Goal: Information Seeking & Learning: Find specific fact

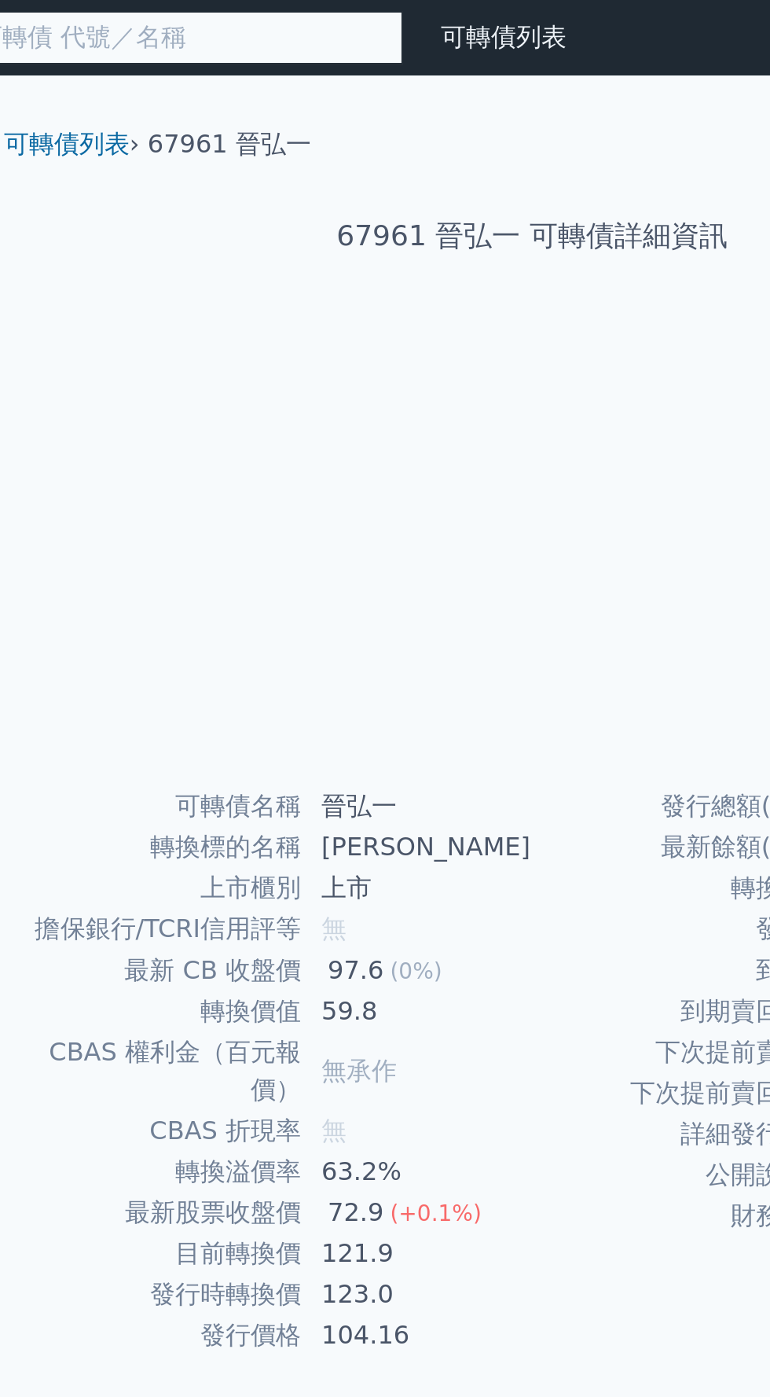
click at [260, 22] on input at bounding box center [195, 19] width 252 height 27
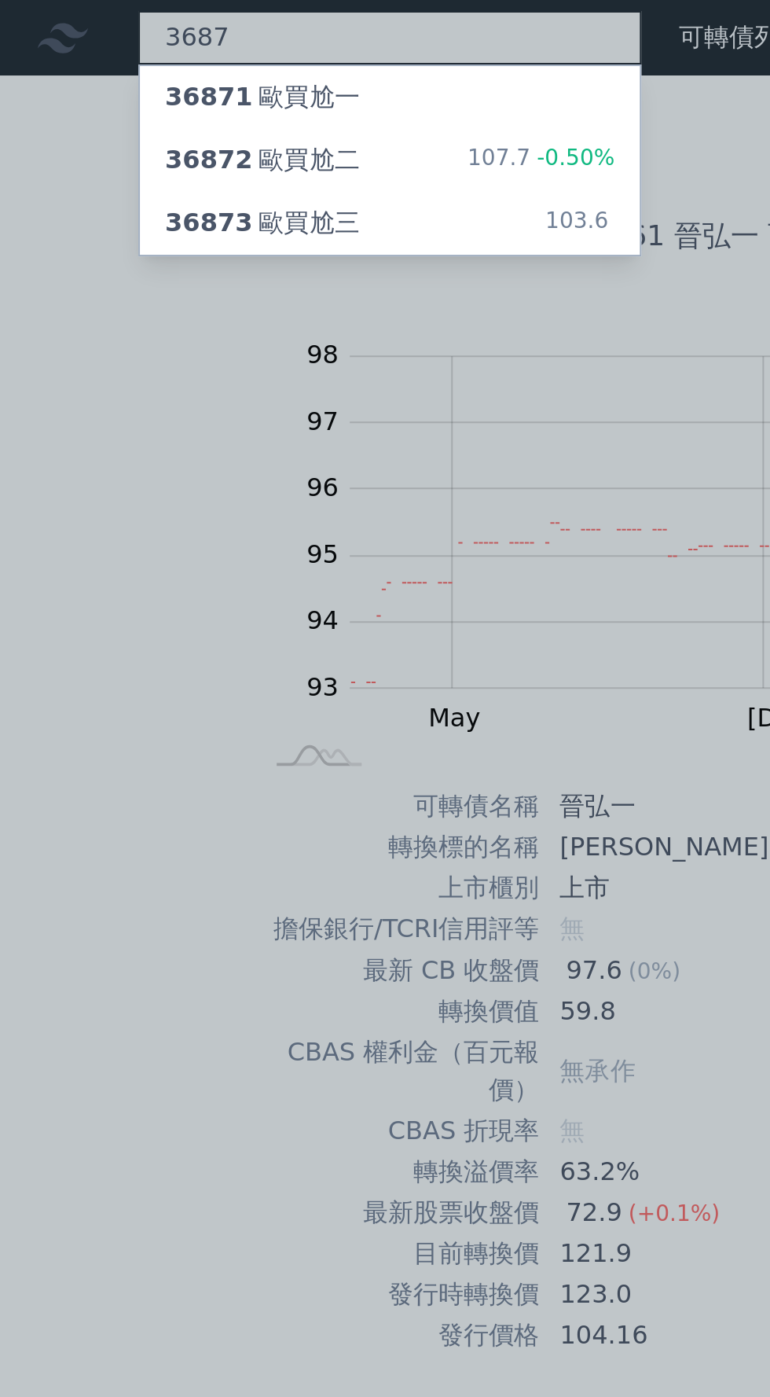
type input "3687"
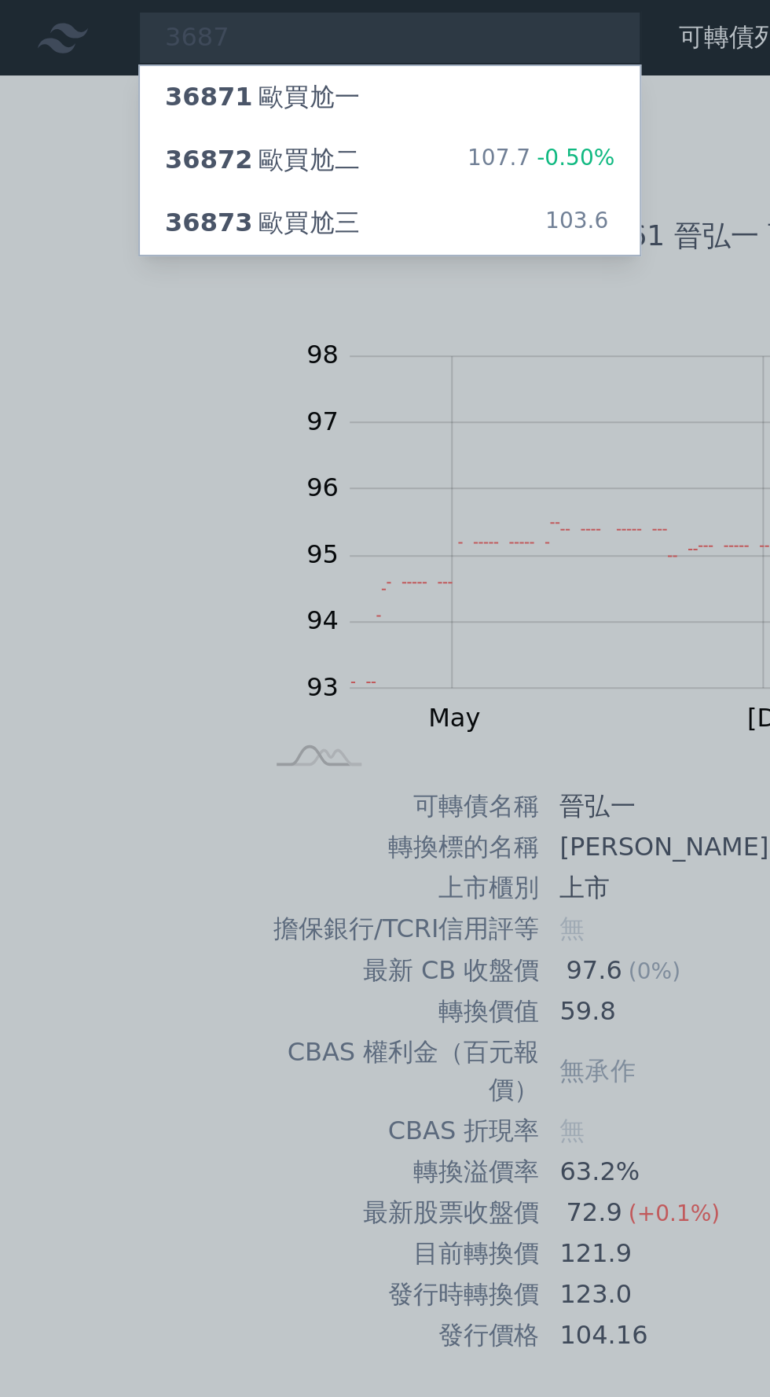
click at [216, 75] on div "36872 歐買尬二 107.7 -0.50%" at bounding box center [195, 79] width 250 height 31
click at [135, 110] on div "36873 歐買尬三" at bounding box center [131, 111] width 97 height 19
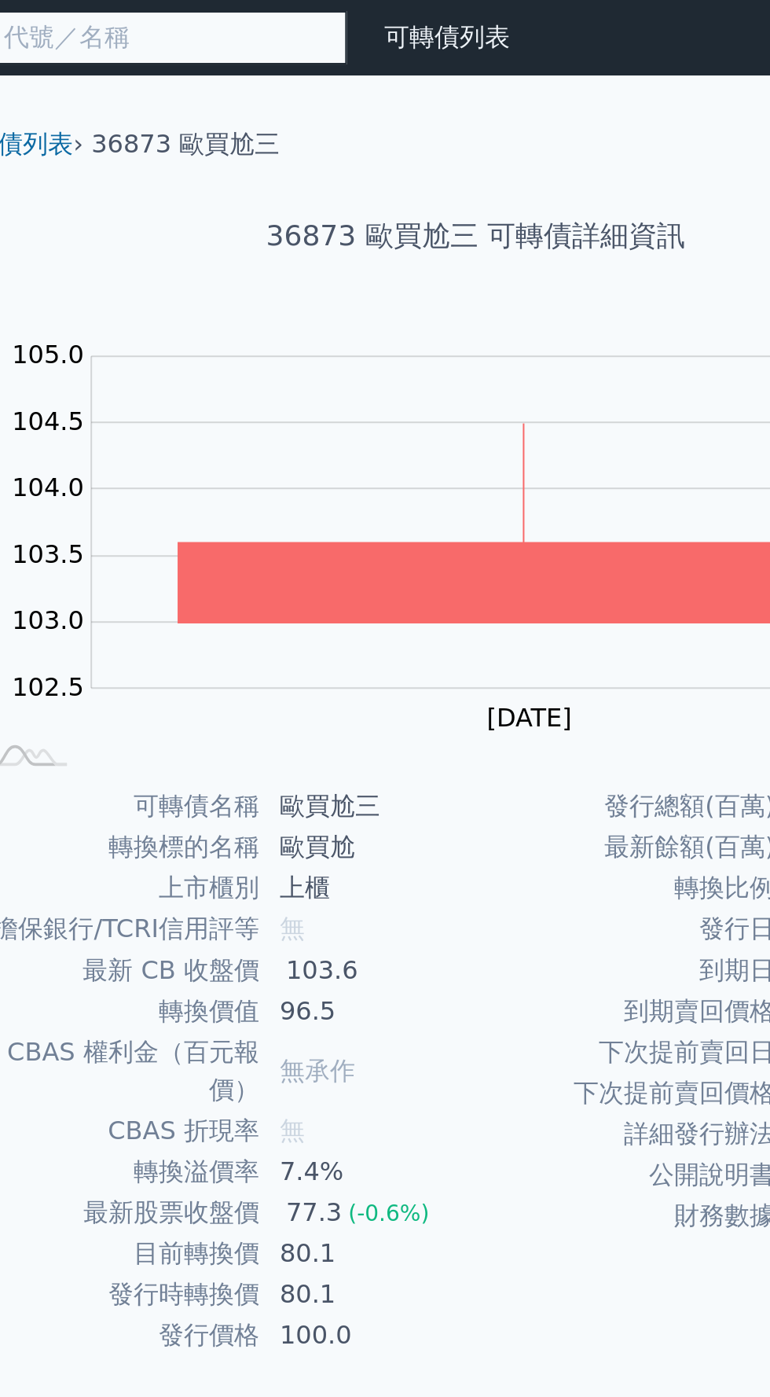
click at [259, 12] on input at bounding box center [195, 19] width 252 height 27
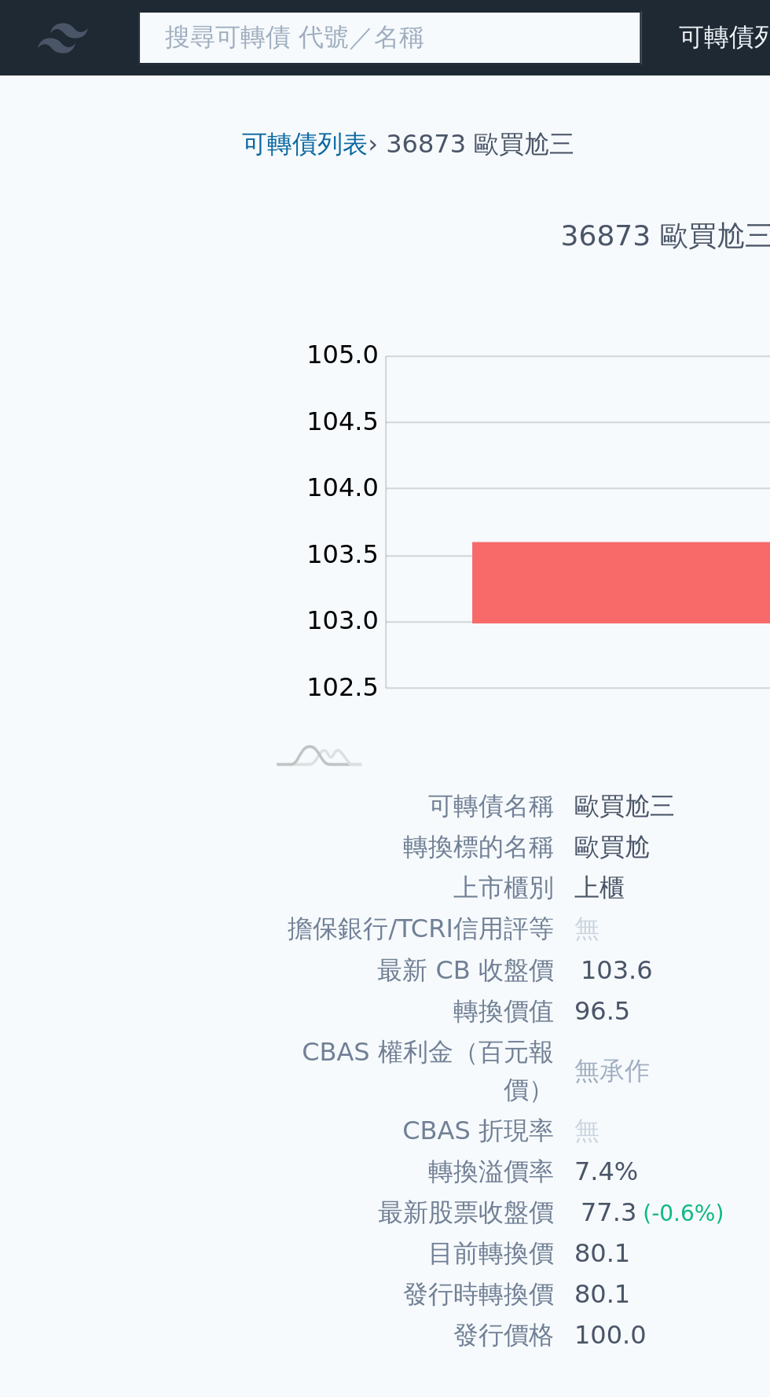
click at [168, 11] on input at bounding box center [195, 19] width 252 height 27
click at [168, 24] on input at bounding box center [195, 19] width 252 height 27
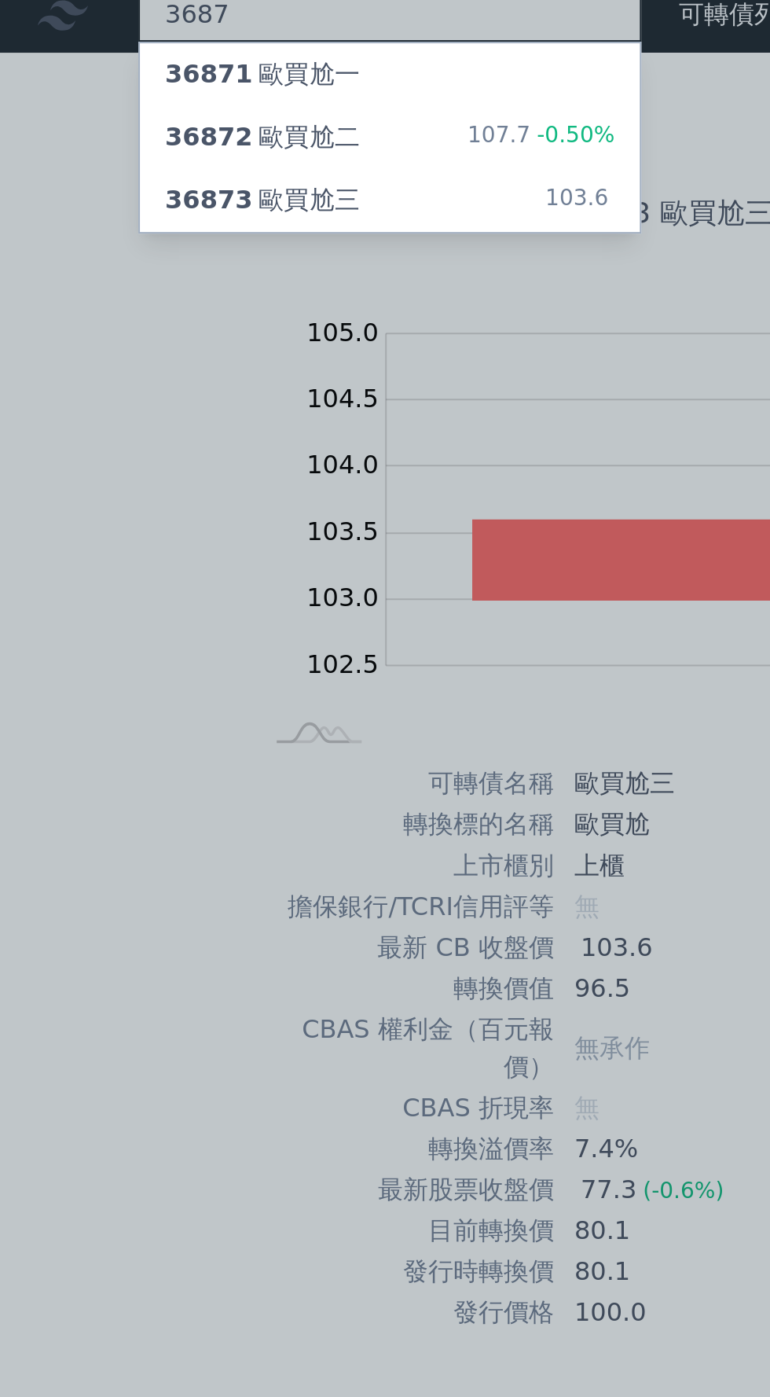
type input "3687"
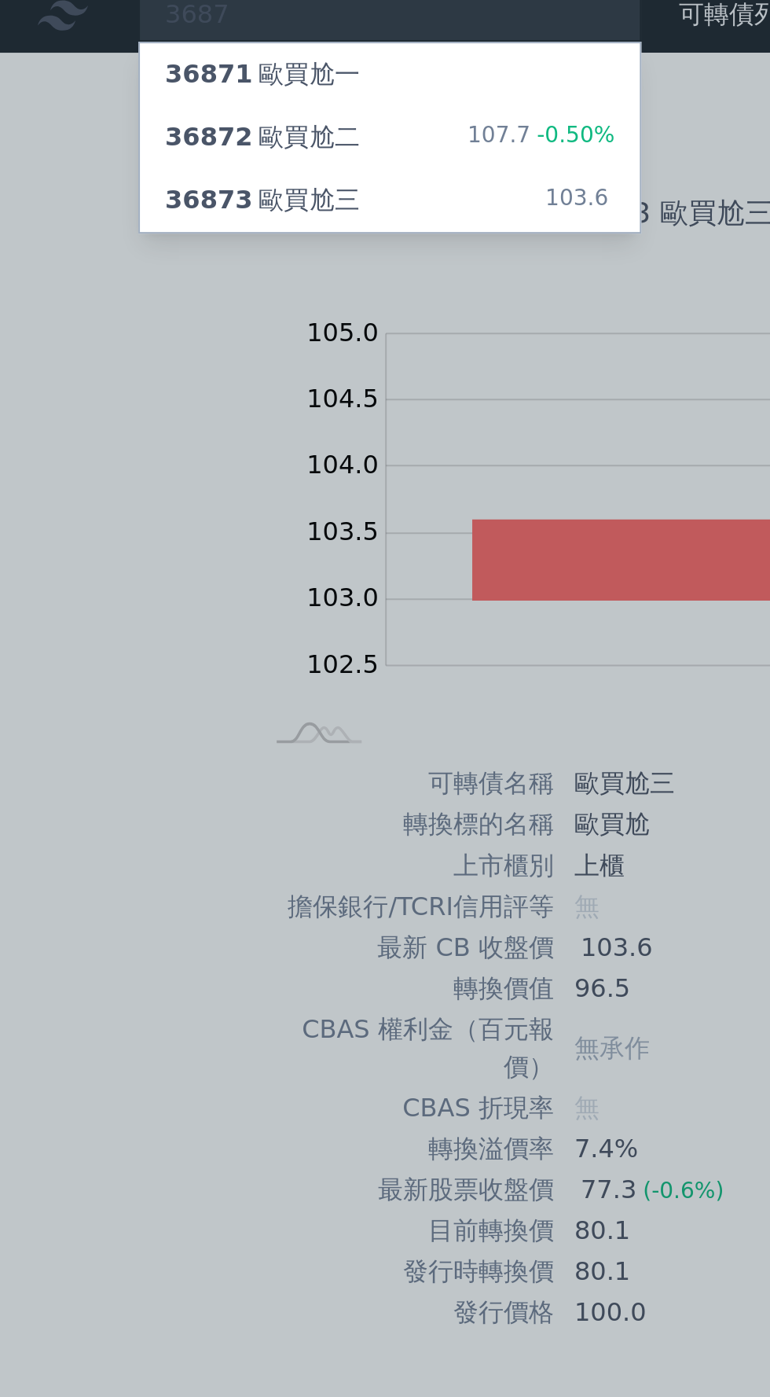
click at [179, 47] on div "36871 歐買尬一" at bounding box center [195, 48] width 250 height 31
